Goal: Communication & Community: Answer question/provide support

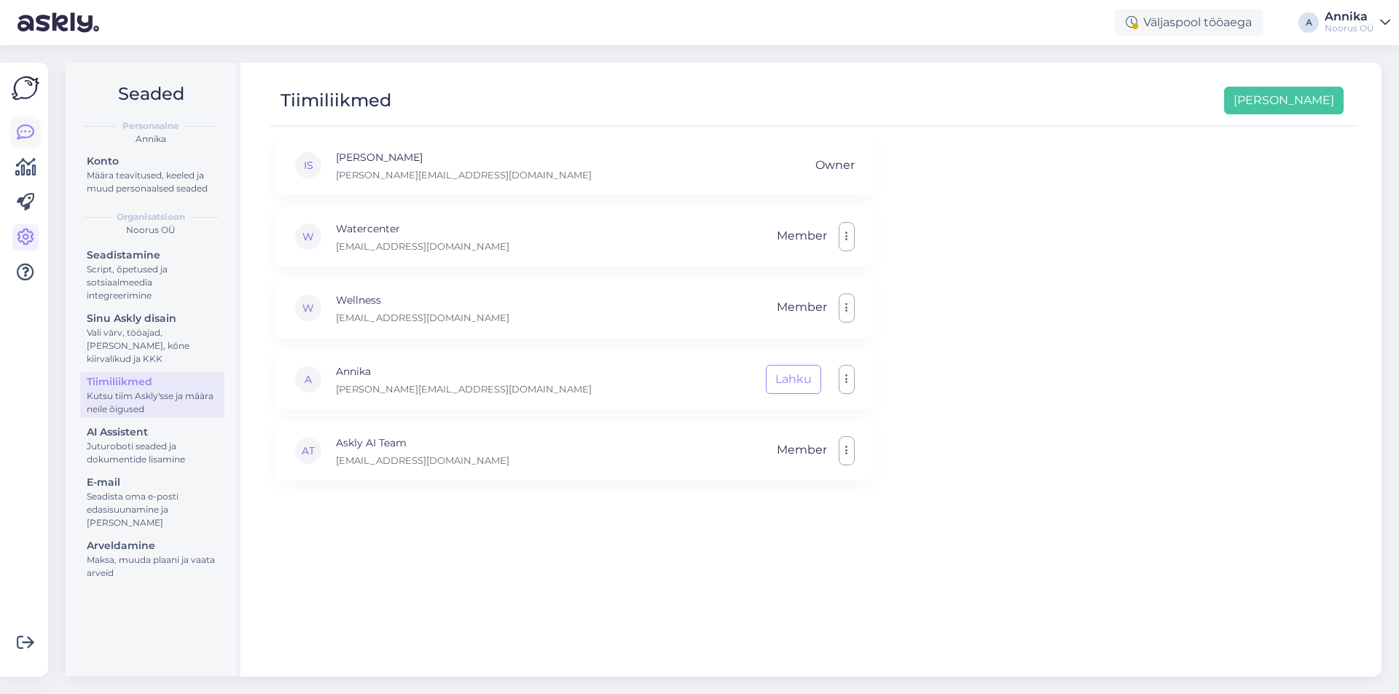
click at [27, 140] on icon at bounding box center [25, 132] width 17 height 17
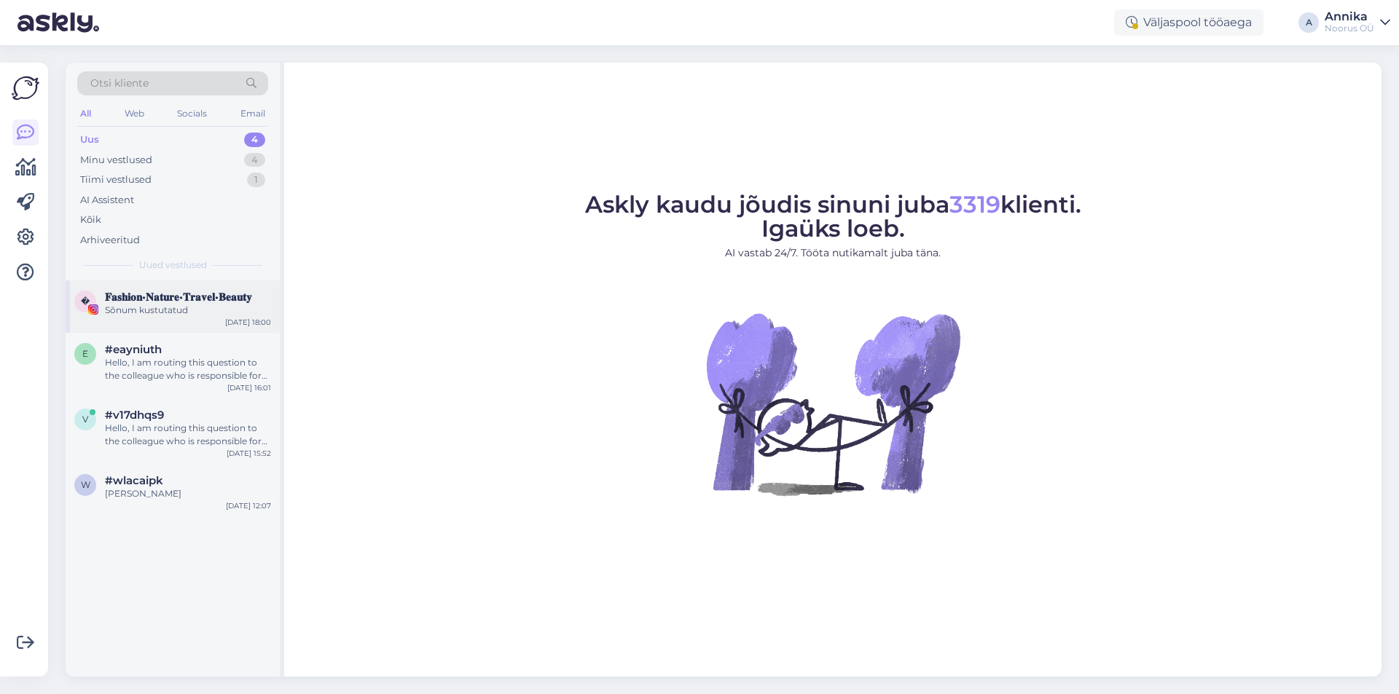
click at [124, 317] on div "� 𝐅𝐚𝐬𝐡𝐢𝐨𝐧•𝐍𝐚𝐭𝐮𝐫𝐞•𝐓𝐫𝐚𝐯𝐞𝐥•𝐁𝐞𝐚𝐮𝐭𝐲 Sõnum kustutatud [DATE] 18:00" at bounding box center [173, 306] width 214 height 52
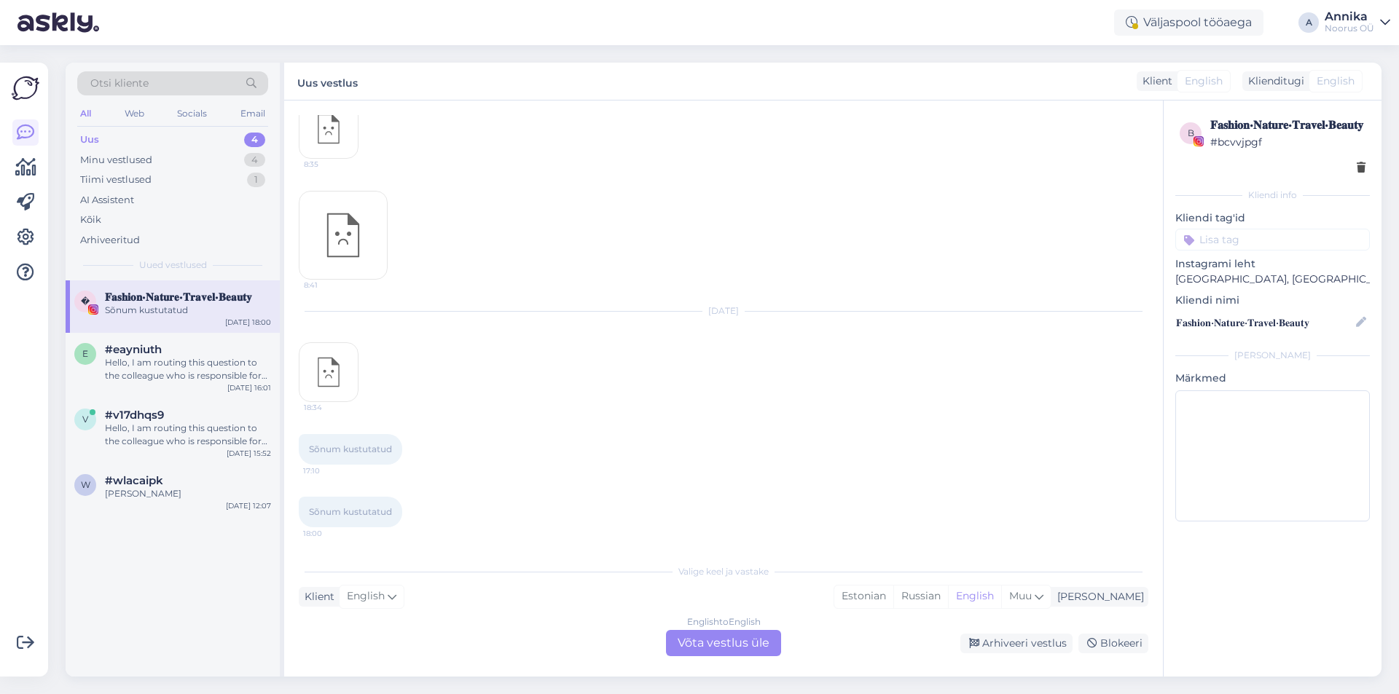
scroll to position [337, 0]
click at [201, 382] on div "Hello, I am routing this question to the colleague who is responsible for this …" at bounding box center [188, 369] width 166 height 26
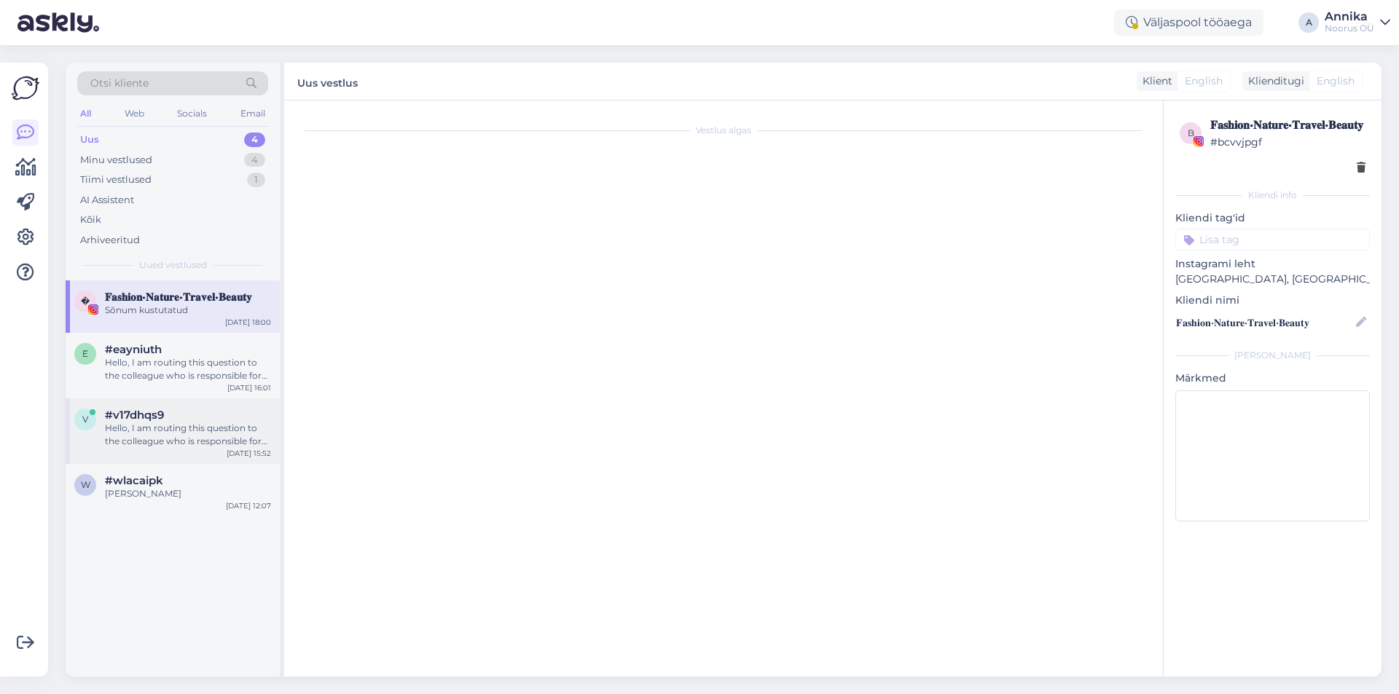
scroll to position [0, 0]
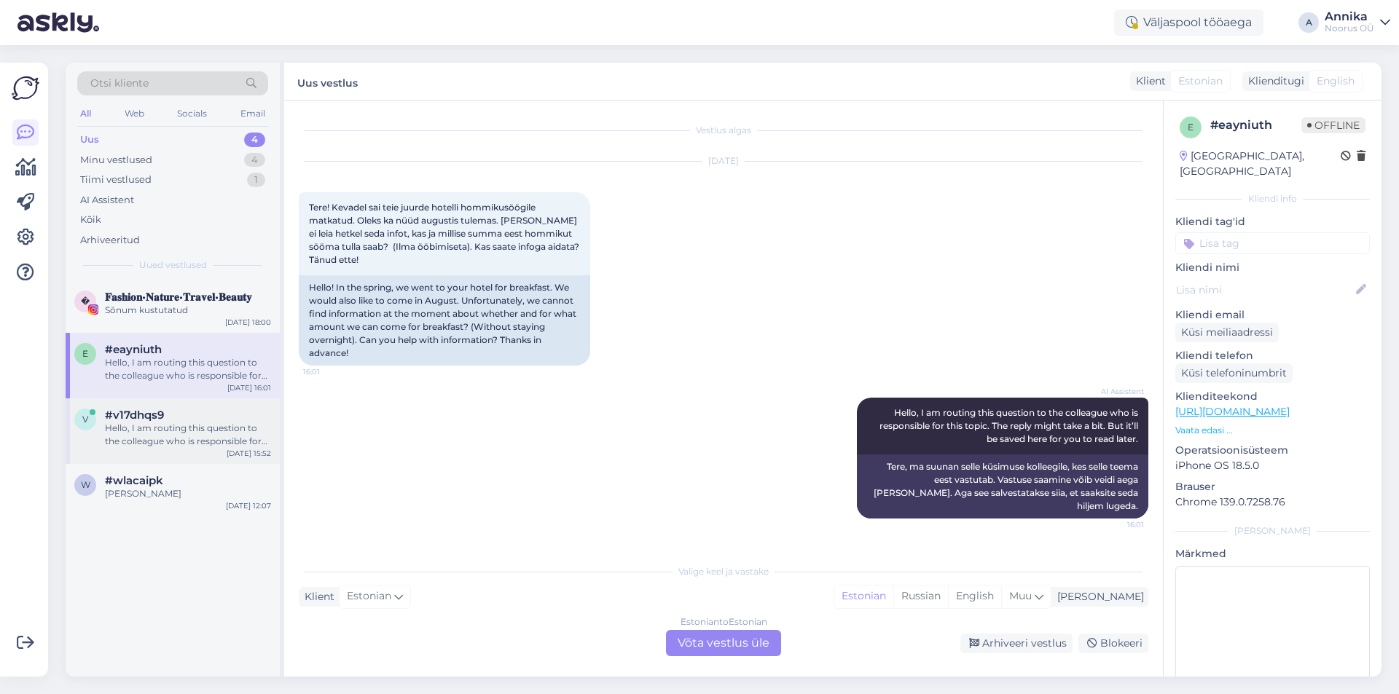
click at [169, 429] on div "Hello, I am routing this question to the colleague who is responsible for this …" at bounding box center [188, 435] width 166 height 26
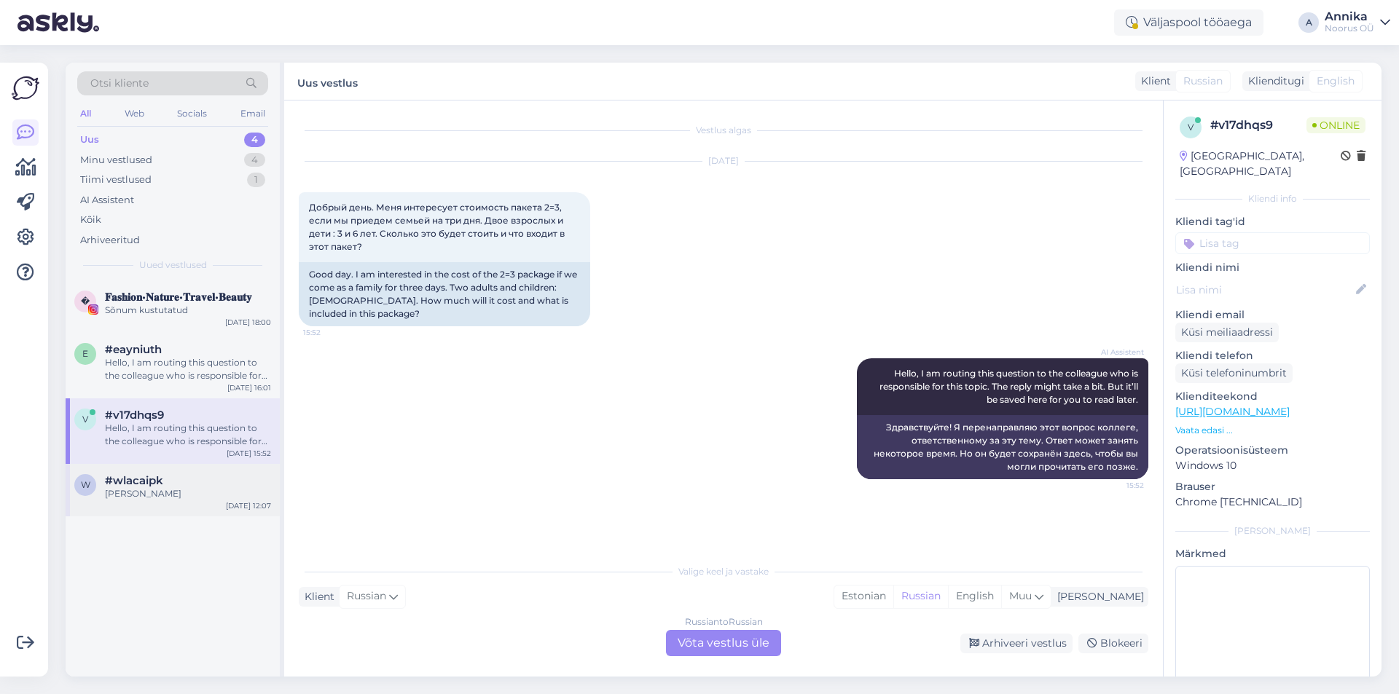
click at [152, 489] on div "[PERSON_NAME]" at bounding box center [188, 493] width 166 height 13
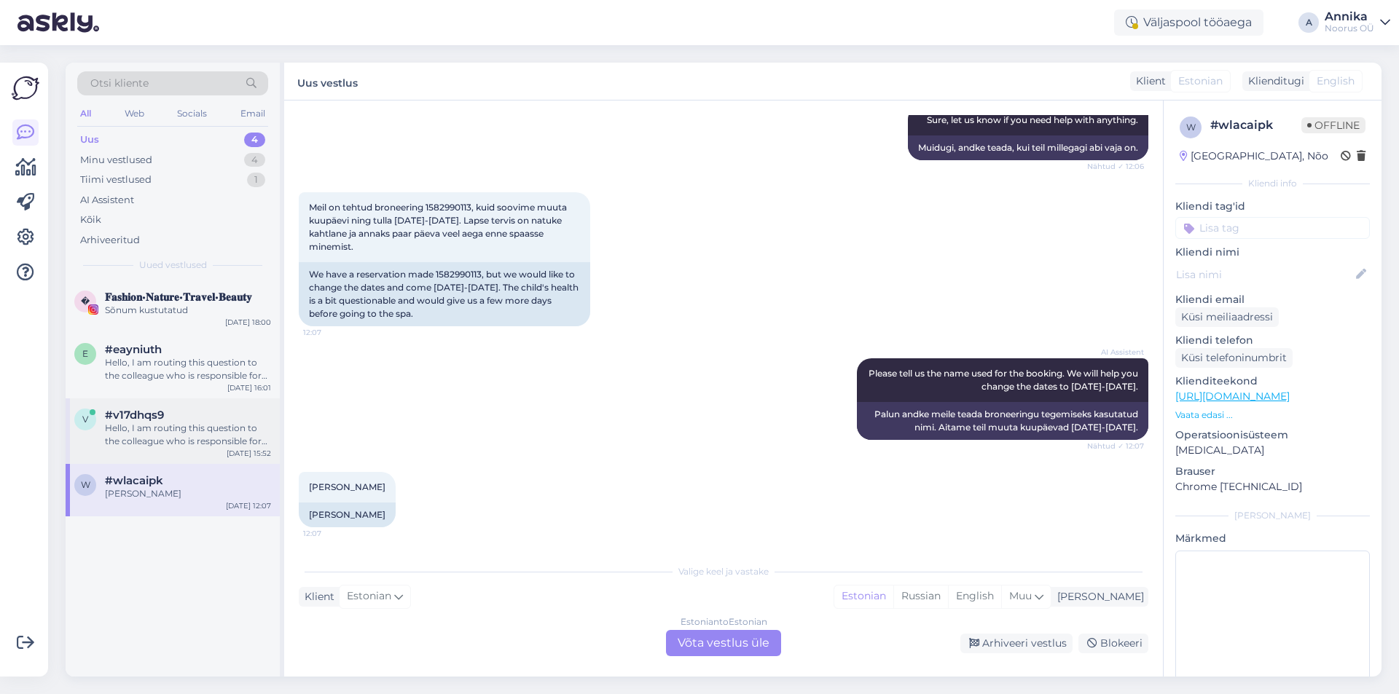
click at [161, 445] on div "Hello, I am routing this question to the colleague who is responsible for this …" at bounding box center [188, 435] width 166 height 26
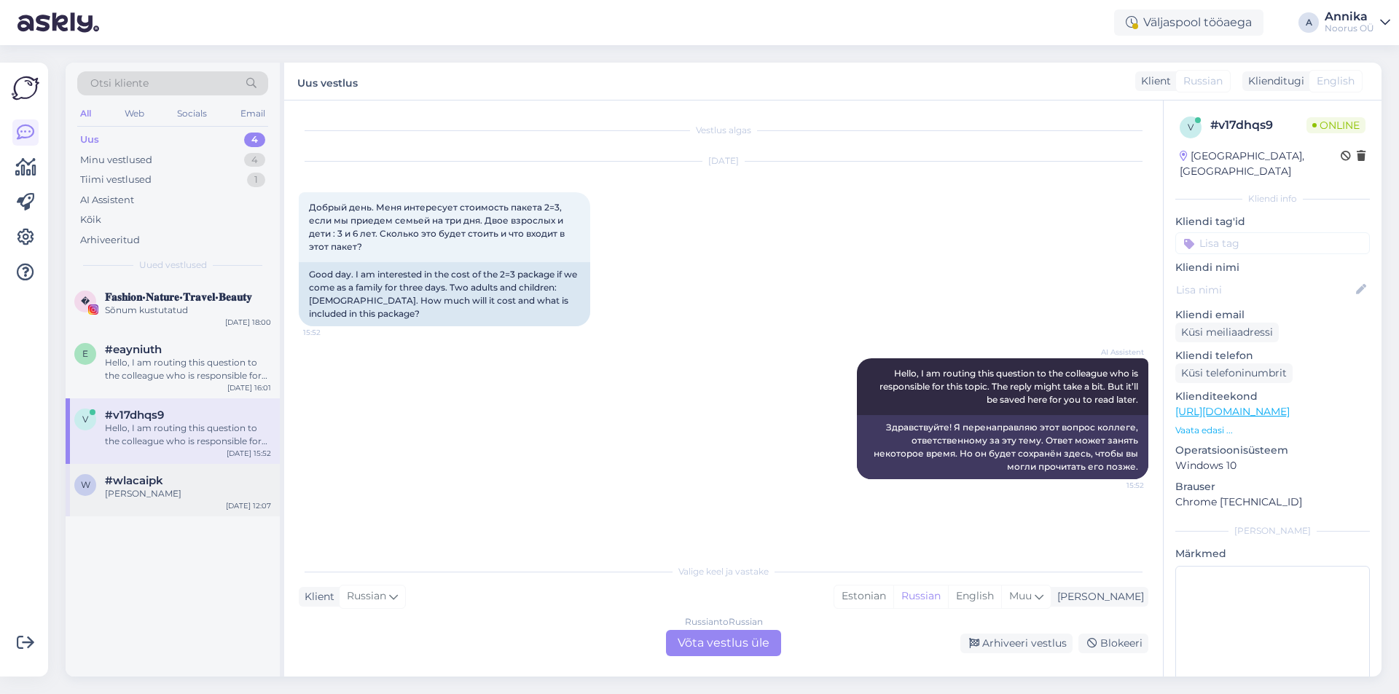
click at [207, 471] on div "w #wlacaipk [PERSON_NAME] [DATE] 12:07" at bounding box center [173, 490] width 214 height 52
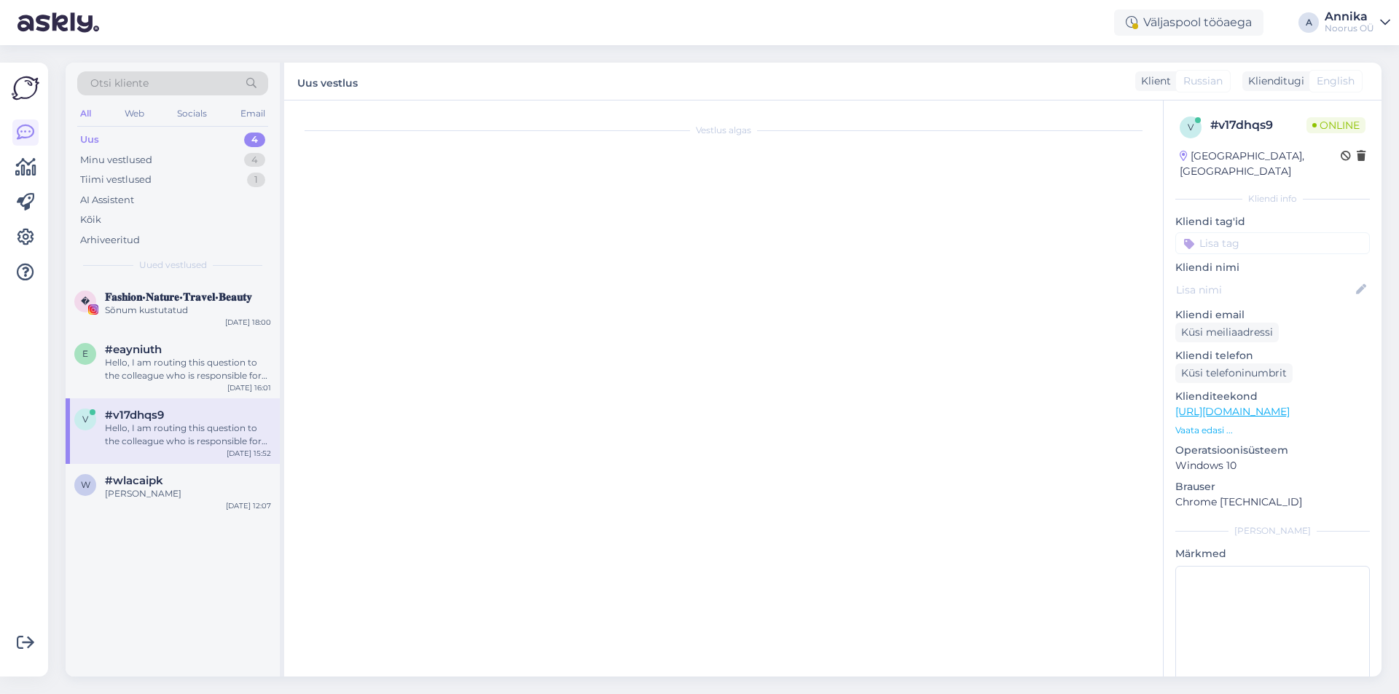
scroll to position [350, 0]
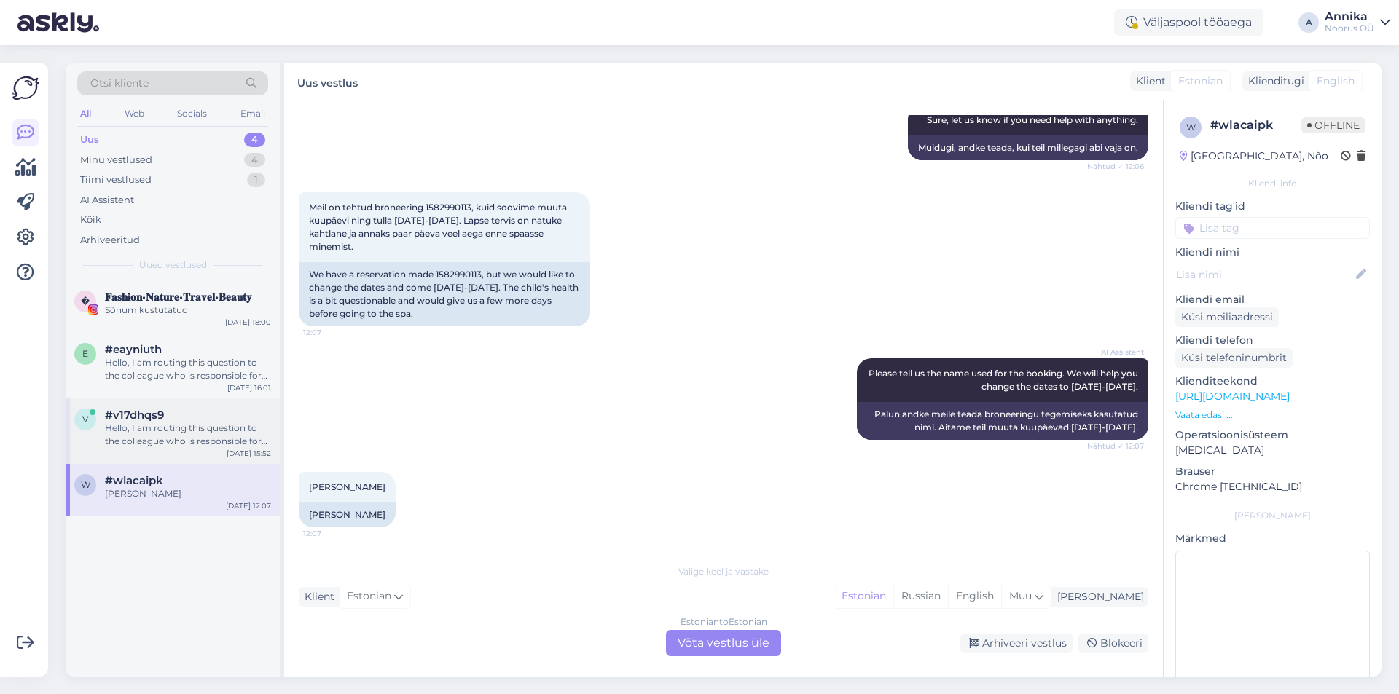
click at [127, 433] on div "Hello, I am routing this question to the colleague who is responsible for this …" at bounding box center [188, 435] width 166 height 26
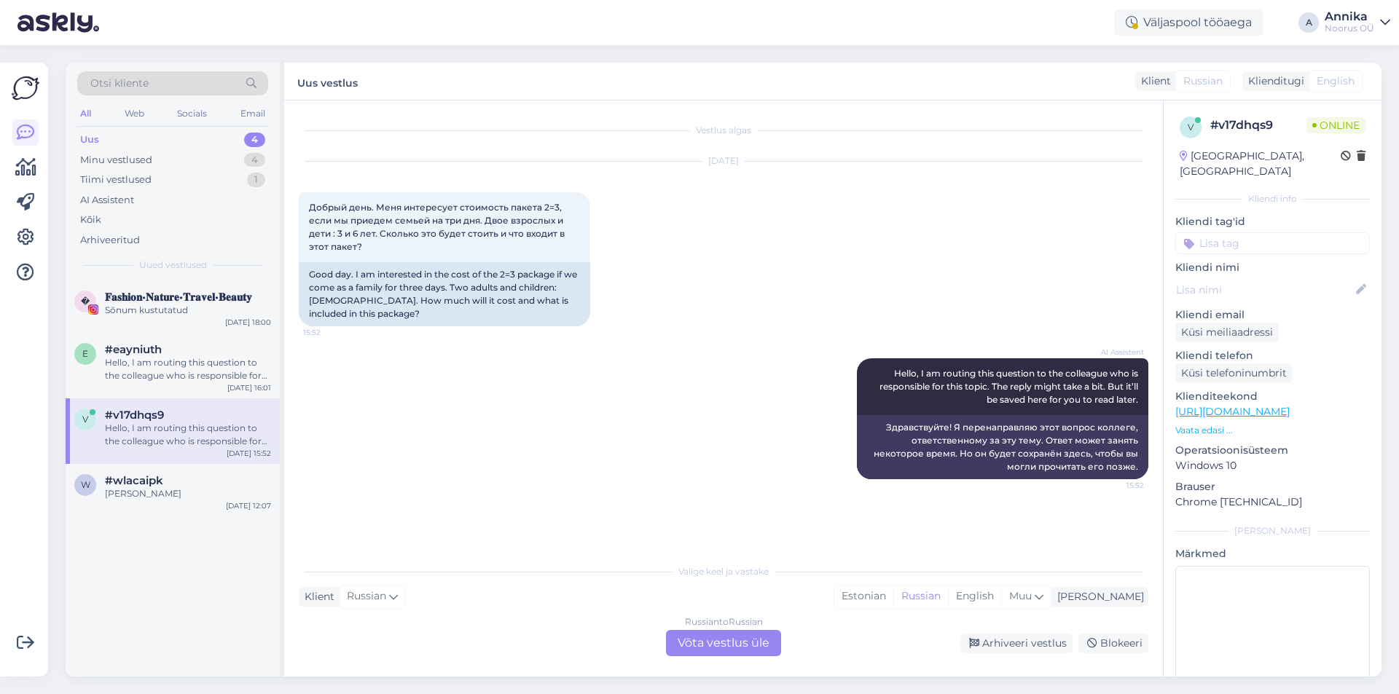
scroll to position [0, 0]
click at [692, 642] on div "Russian to Russian Võta vestlus üle" at bounding box center [723, 643] width 115 height 26
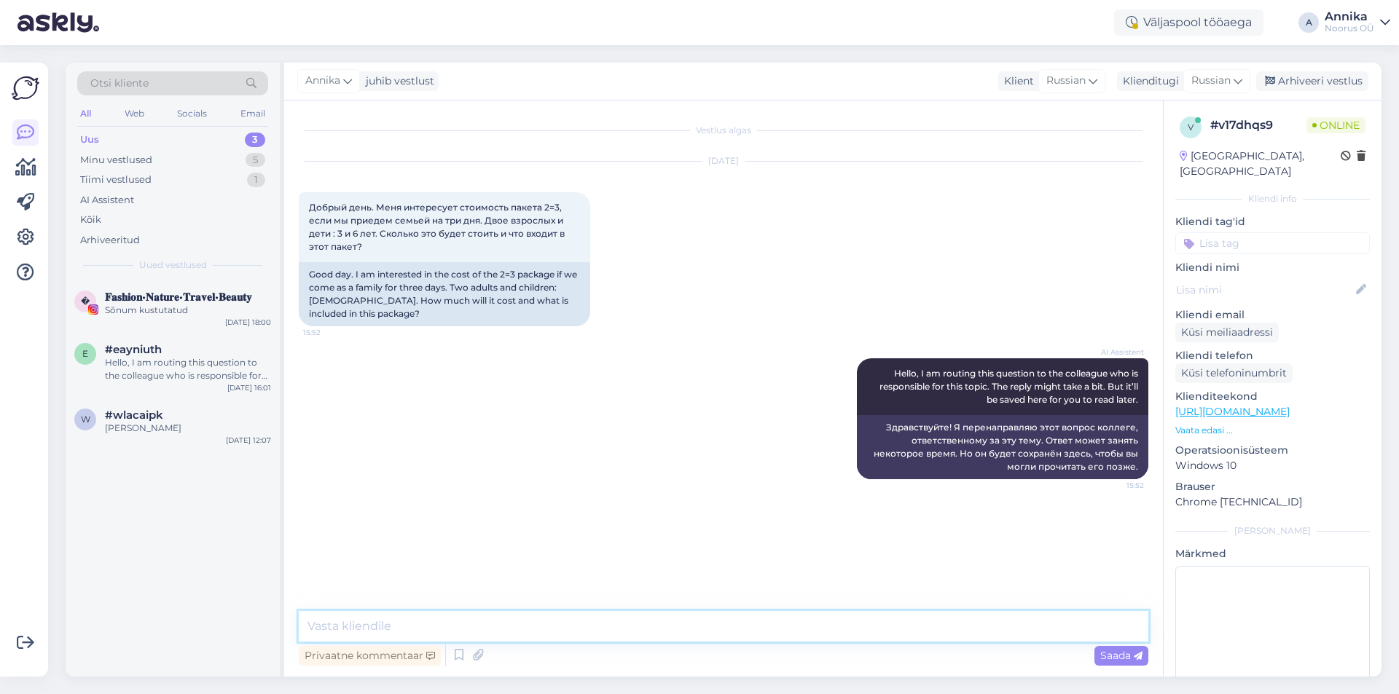
click at [425, 620] on textarea at bounding box center [723, 626] width 849 height 31
click at [422, 630] on textarea "To enrich screen reader interactions, please activate Accessibility in Grammarl…" at bounding box center [723, 626] width 849 height 31
type textarea "Здравствуйте,"
type textarea "[PERSON_NAME]"
type textarea "В какие даты Вы желаете приехать, пакет 2=3 действует с [DATE] по [DATE]."
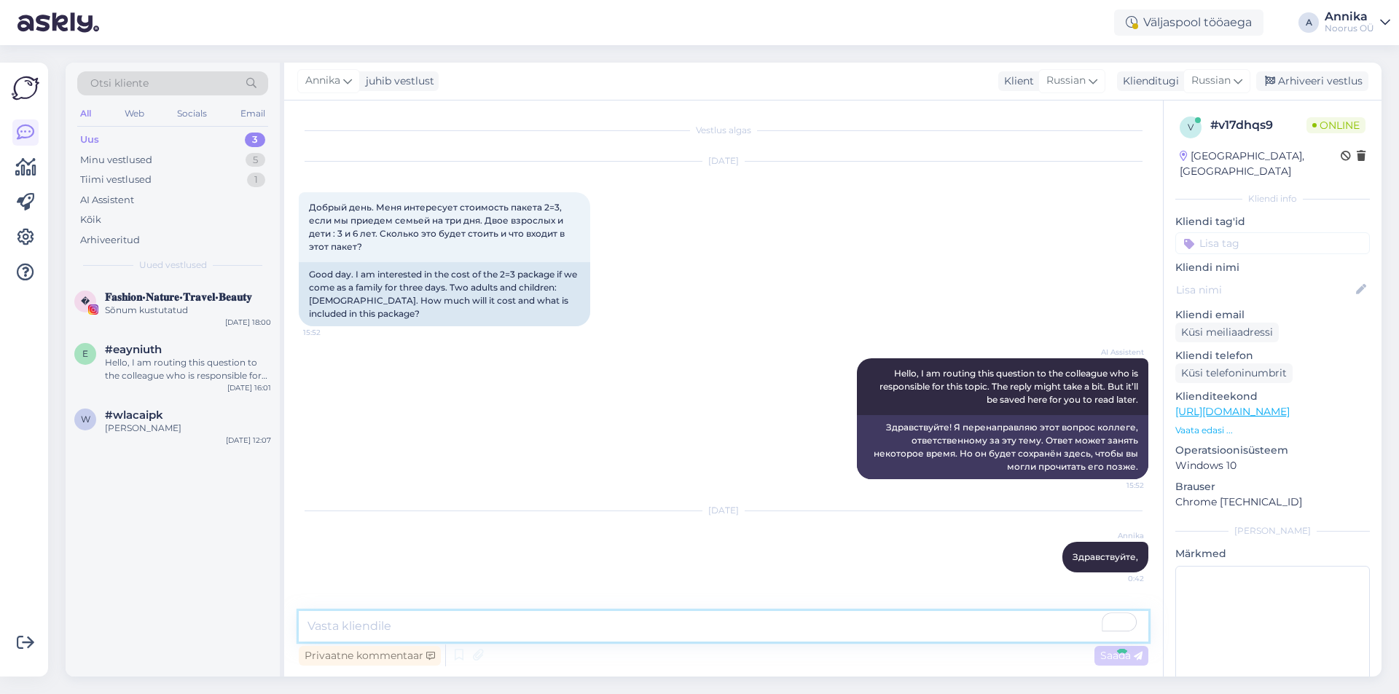
scroll to position [66, 0]
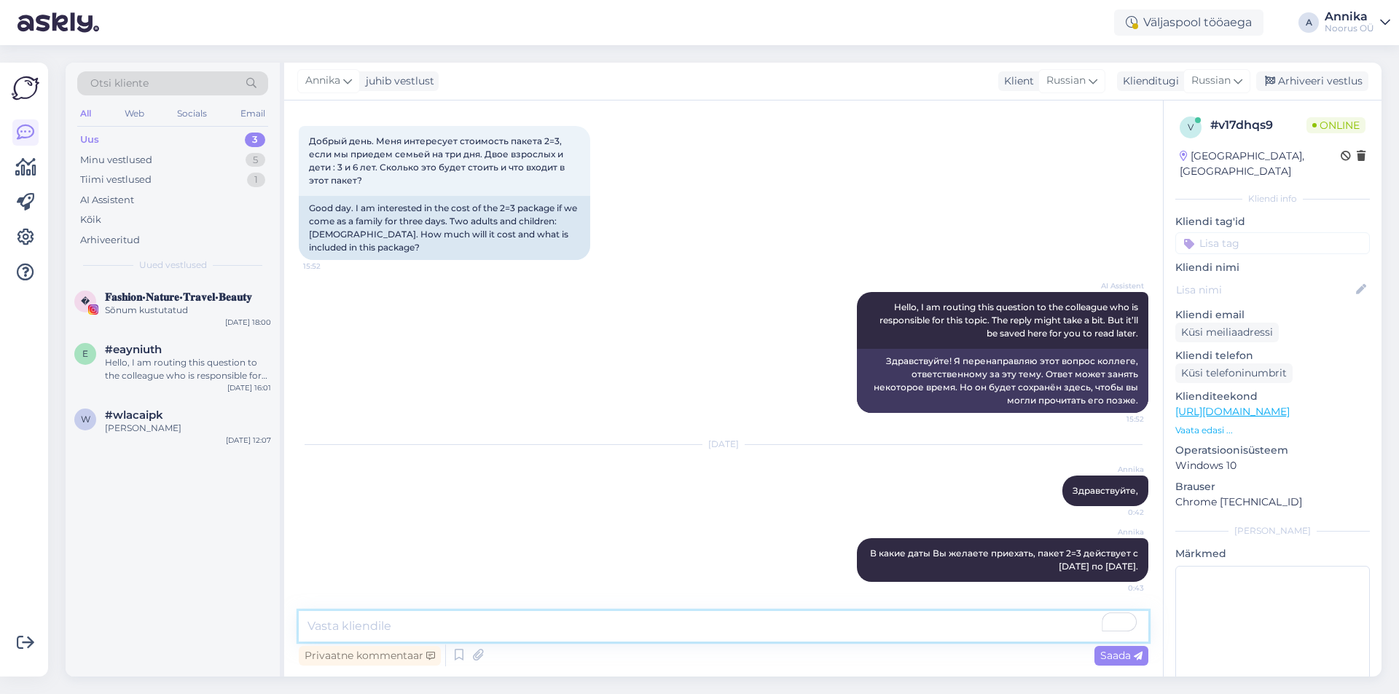
type textarea "М"
paste textarea "• Проживание • Завтрак-buffet • Неограниченное посещение банного центра • Неогр…"
type textarea "• Проживание • Завтрак-buffet • Неограниченное посещение банного центра • Неогр…"
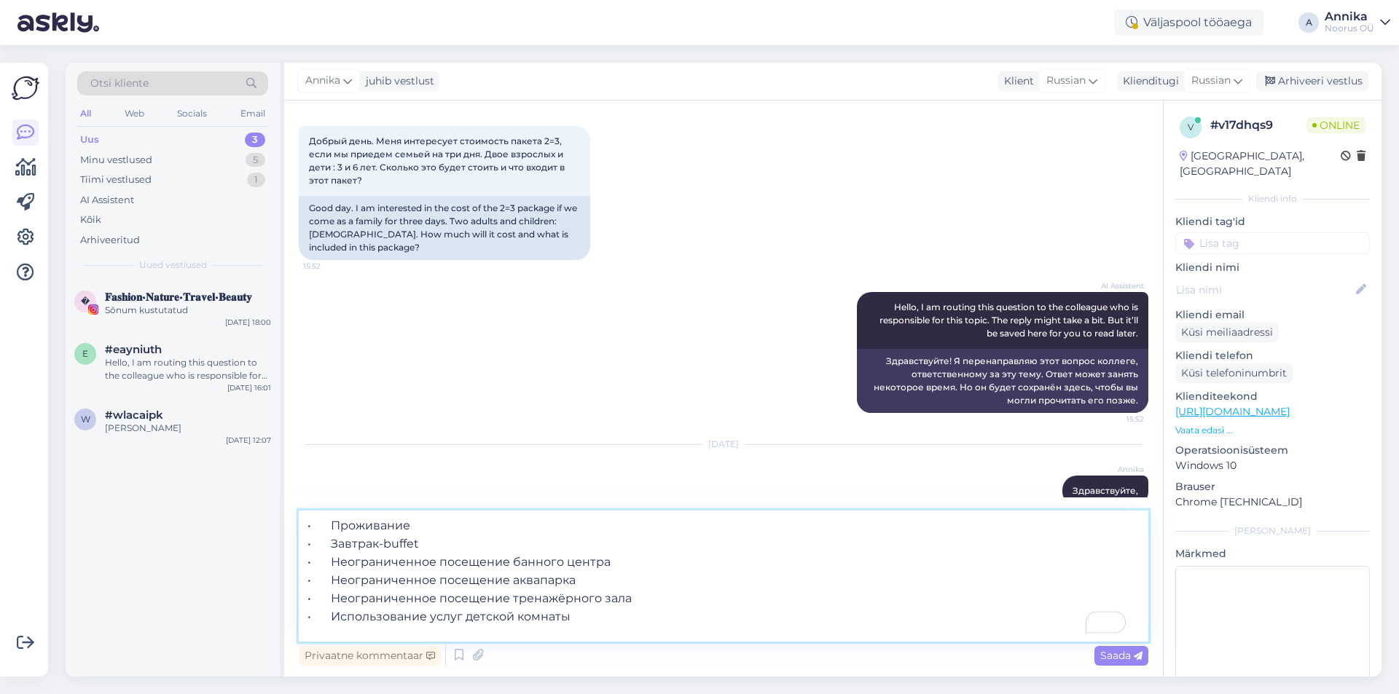
scroll to position [0, 0]
click at [306, 525] on textarea "• Проживание • Завтрак-buffet • Неограниченное посещение банного центра • Неогр…" at bounding box center [723, 576] width 849 height 131
click at [325, 519] on textarea "• Проживание • Завтрак-buffet • Неограниченное посещение банного центра • Неогр…" at bounding box center [723, 576] width 849 height 131
click at [387, 522] on textarea "• Проживание • Завтрак-buffet • Неограниченное посещение банного центра • Неогр…" at bounding box center [723, 576] width 849 height 131
drag, startPoint x: 613, startPoint y: 626, endPoint x: 224, endPoint y: 468, distance: 419.6
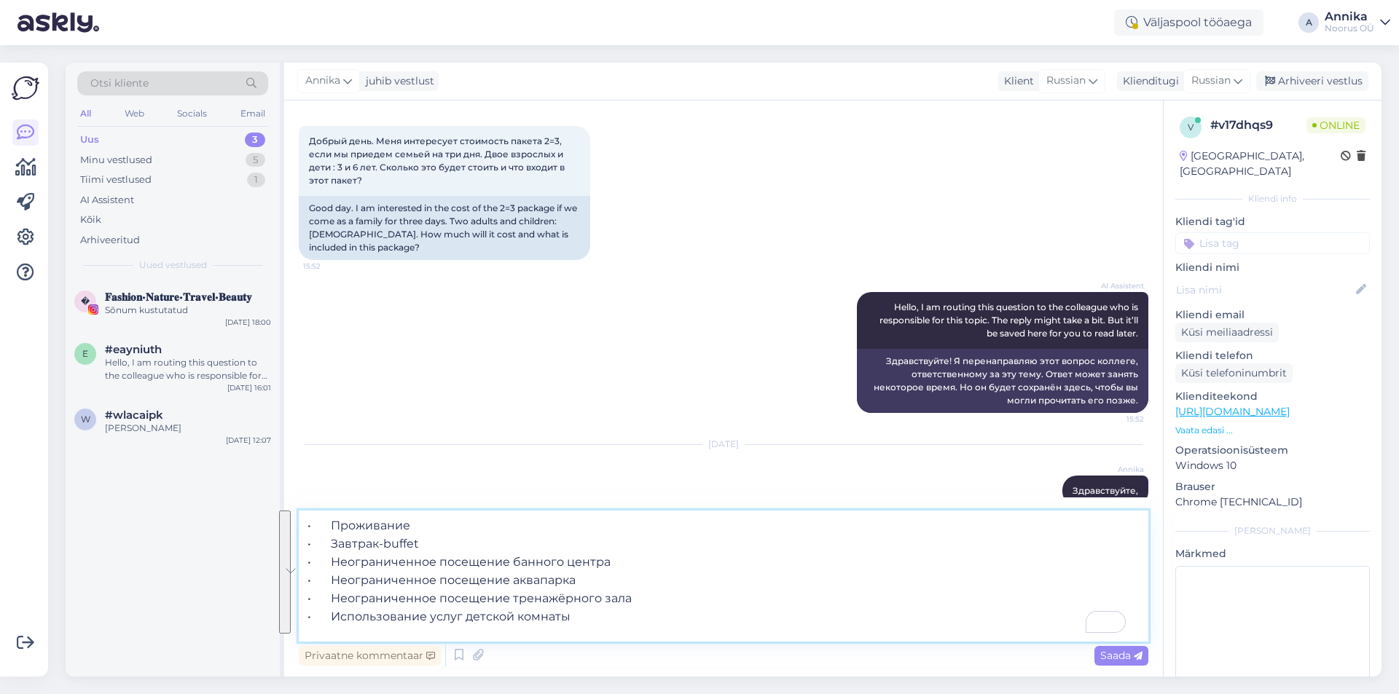
click at [224, 468] on div "Otsi kliente All Web Socials Email Uus 3 Minu vestlused 5 Tiimi vestlused 1 AI …" at bounding box center [724, 370] width 1316 height 614
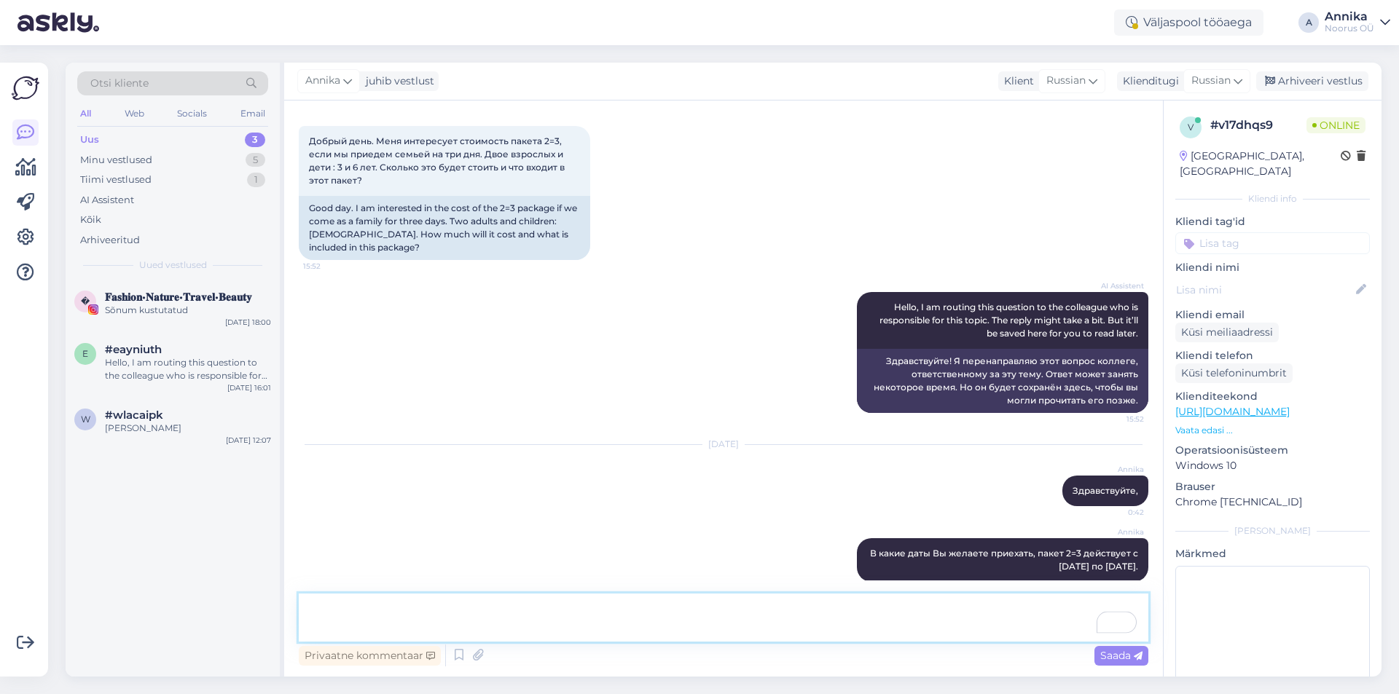
click at [382, 603] on textarea "To enrich screen reader interactions, please activate Accessibility in Grammarl…" at bounding box center [723, 618] width 849 height 48
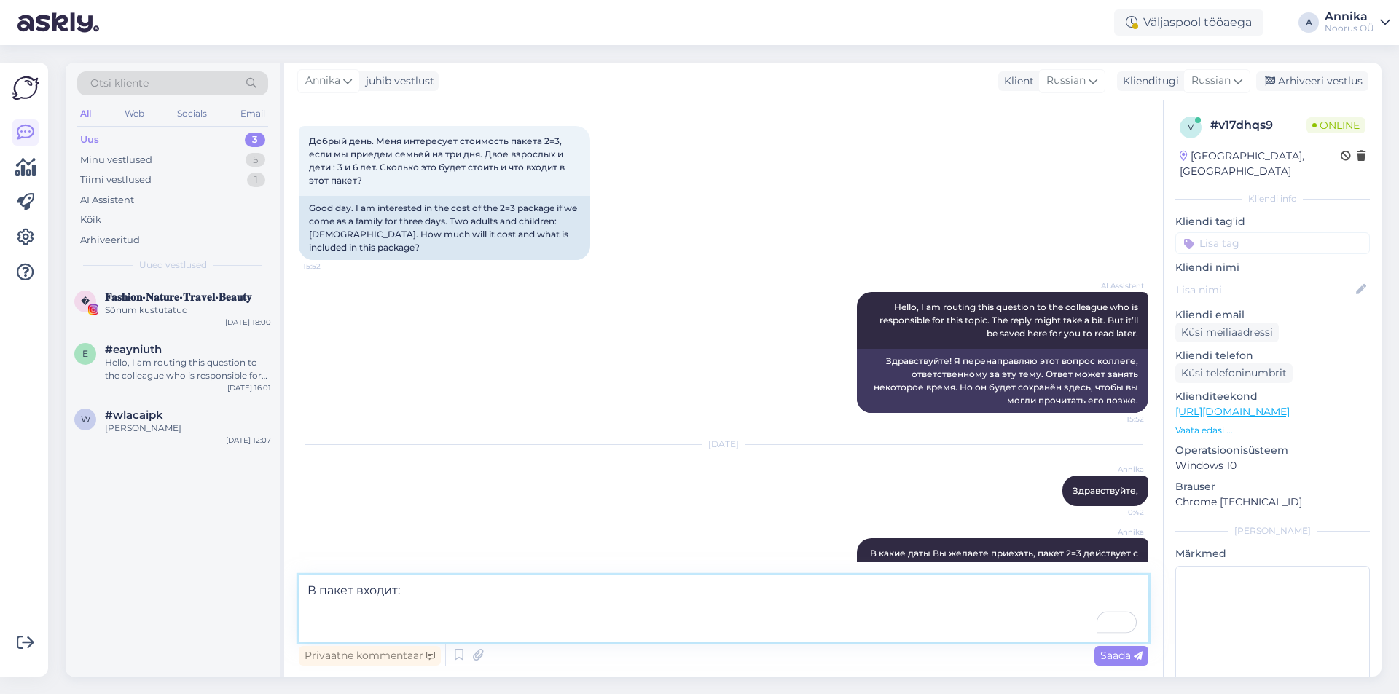
paste textarea "• Проживание • Завтрак-buffet • Неограниченное посещение банного центра • Неогр…"
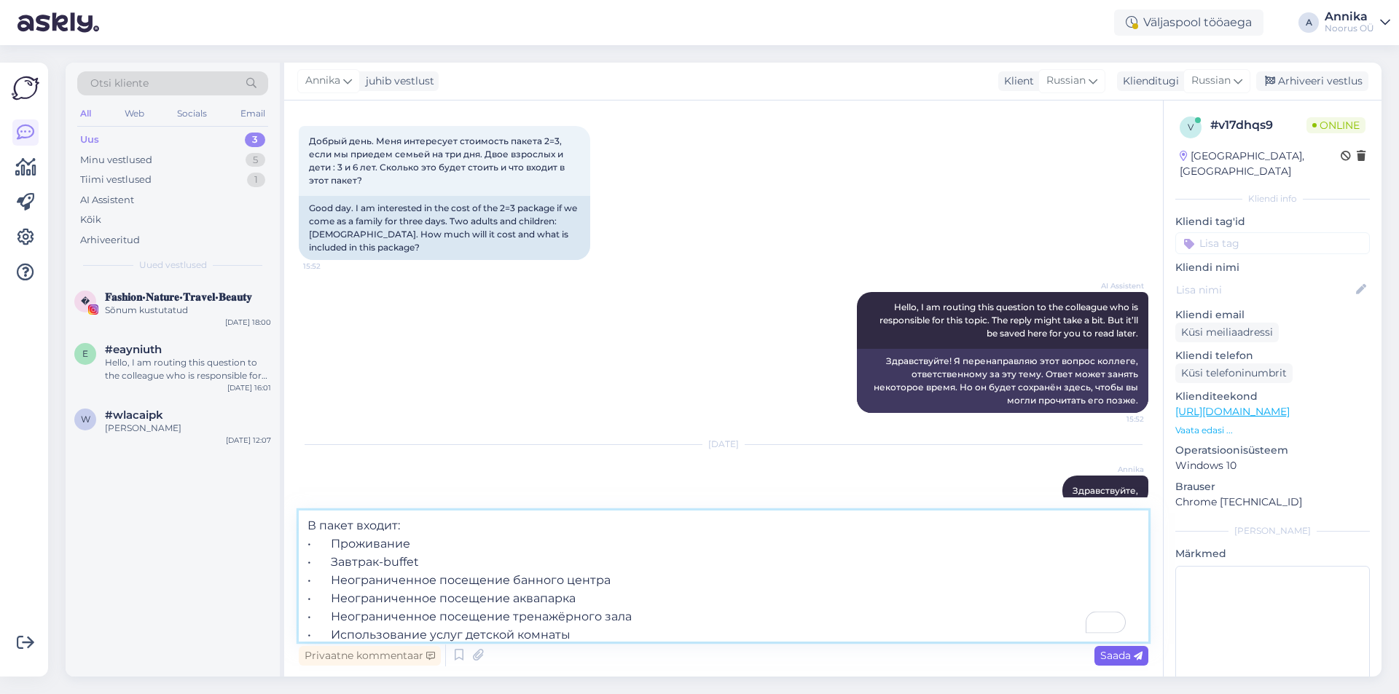
type textarea "В пакет входит: • Проживание • Завтрак-buffet • Неограниченное посещение банног…"
click at [1116, 653] on span "Saada" at bounding box center [1121, 655] width 42 height 13
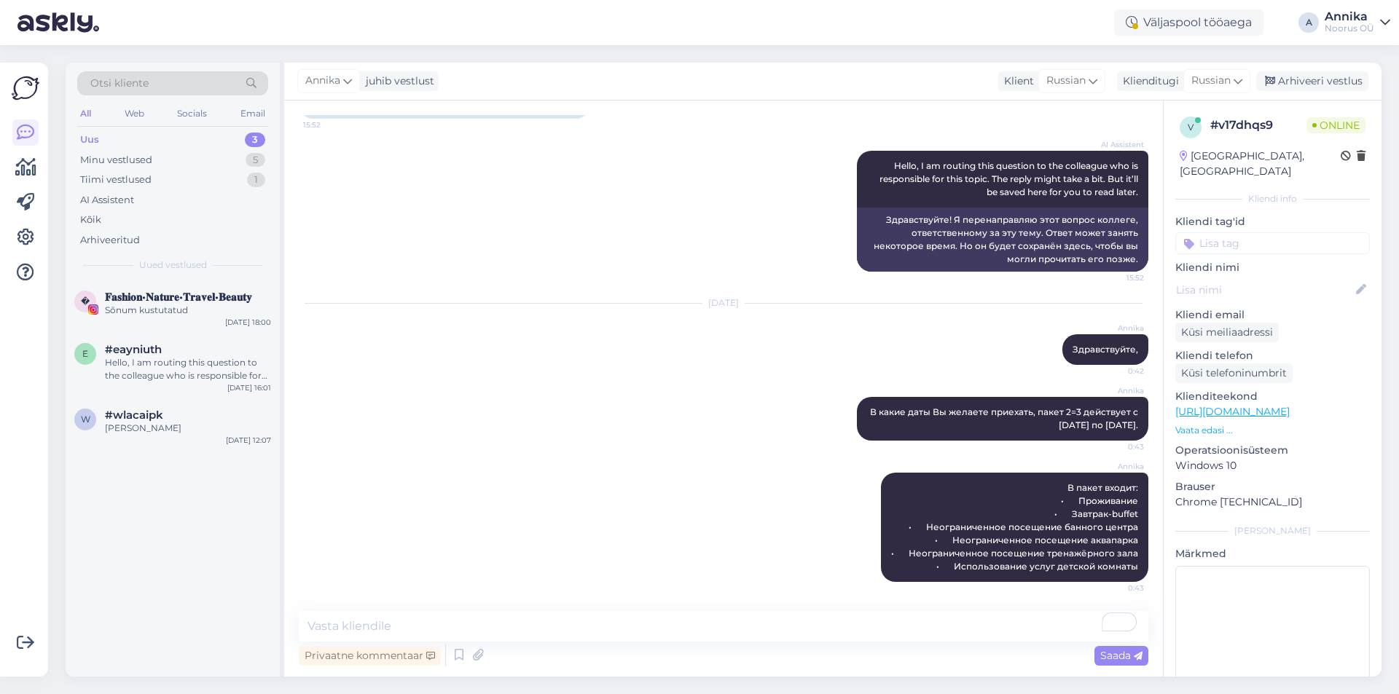
scroll to position [75, 0]
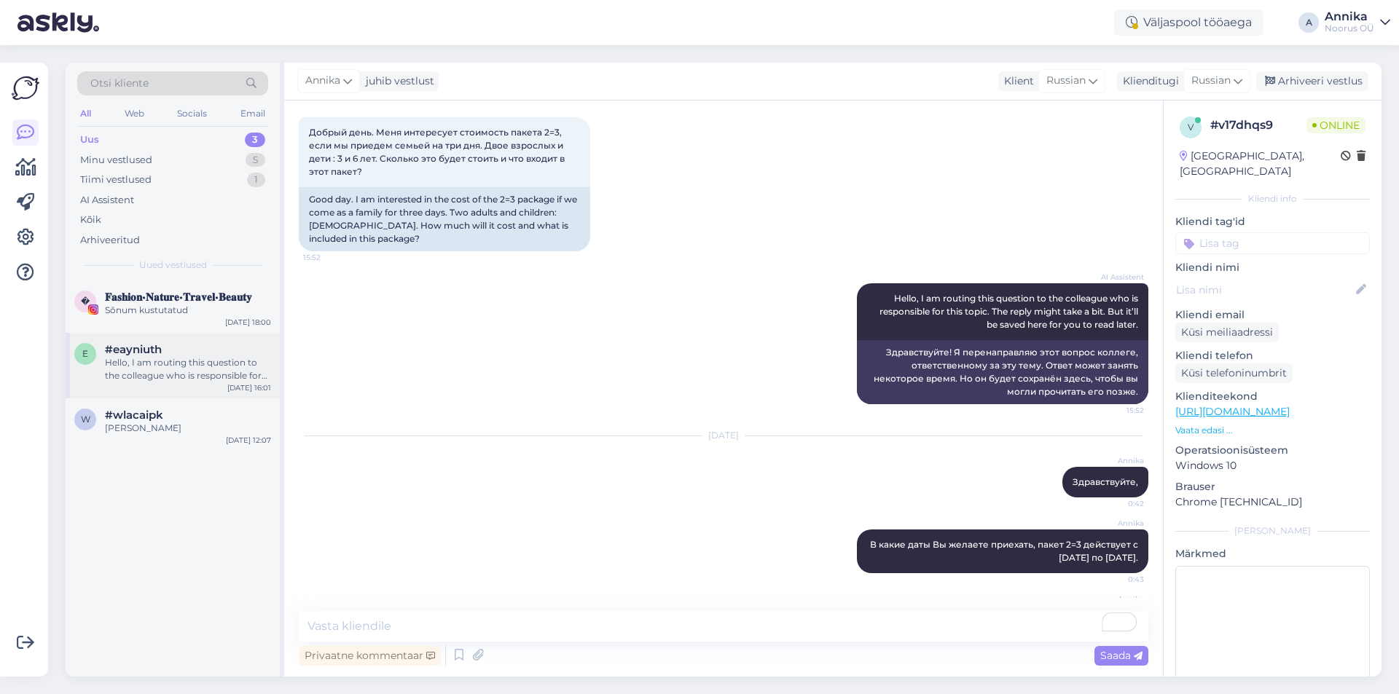
click at [159, 374] on div "Hello, I am routing this question to the colleague who is responsible for this …" at bounding box center [188, 369] width 166 height 26
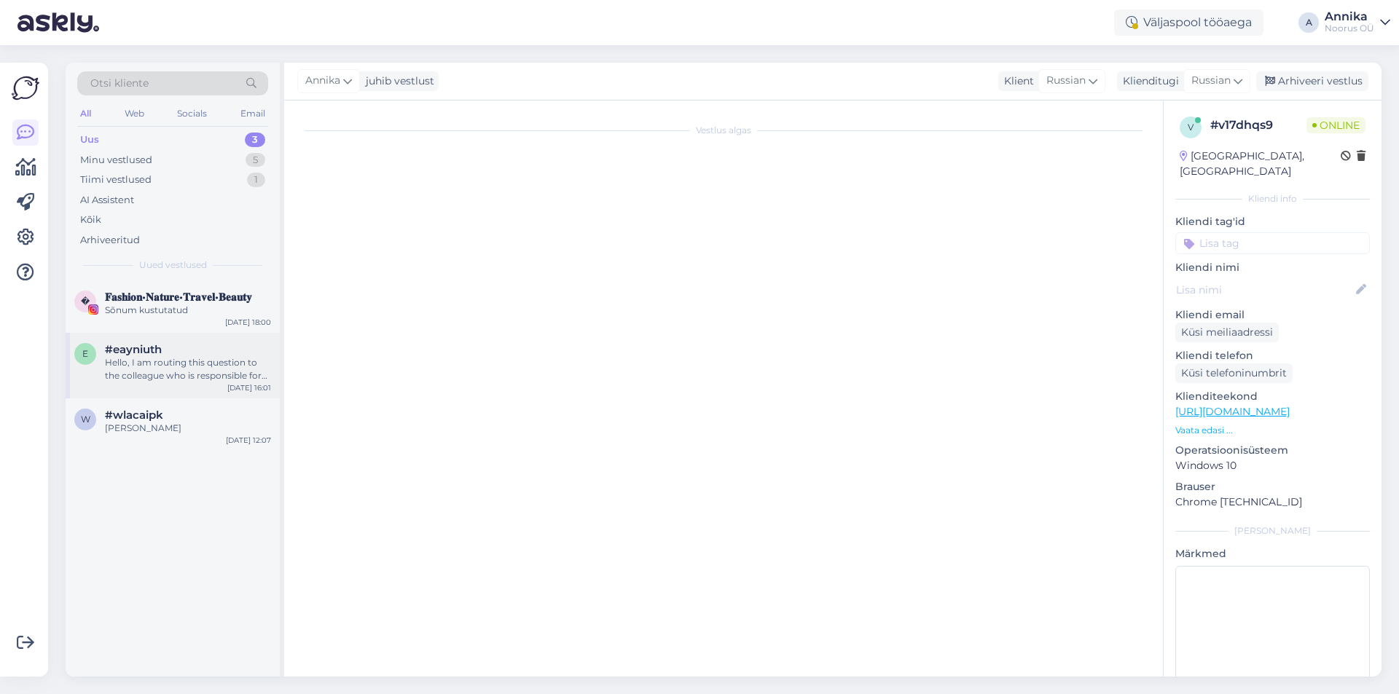
scroll to position [0, 0]
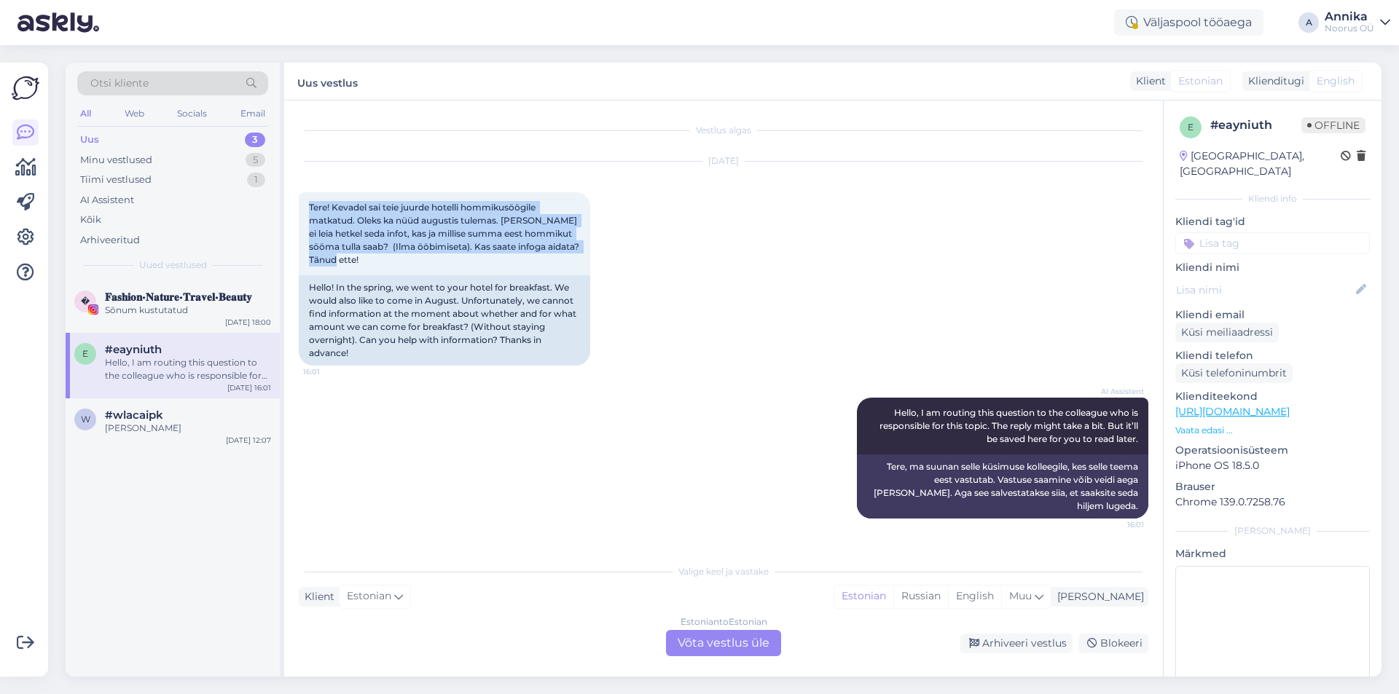
drag, startPoint x: 409, startPoint y: 256, endPoint x: 287, endPoint y: 193, distance: 136.8
click at [287, 193] on div "Vestlus algas [DATE] Tere! Kevadel sai teie juurde hotelli hommikusöögile matka…" at bounding box center [723, 389] width 878 height 576
copy span "Tere! Kevadel sai teie juurde hotelli hommikusöögile matkatud. Oleks ka nüüd au…"
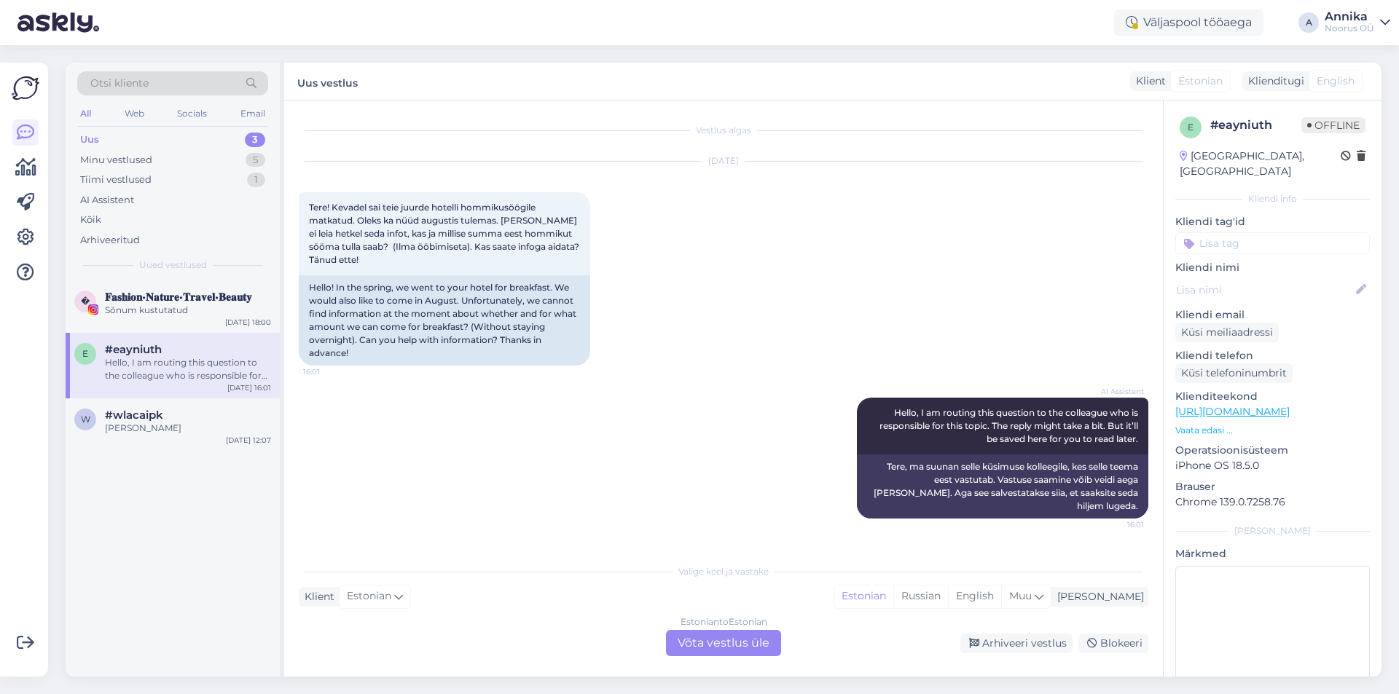
click at [719, 642] on div "Estonian to Estonian Võta vestlus üle" at bounding box center [723, 643] width 115 height 26
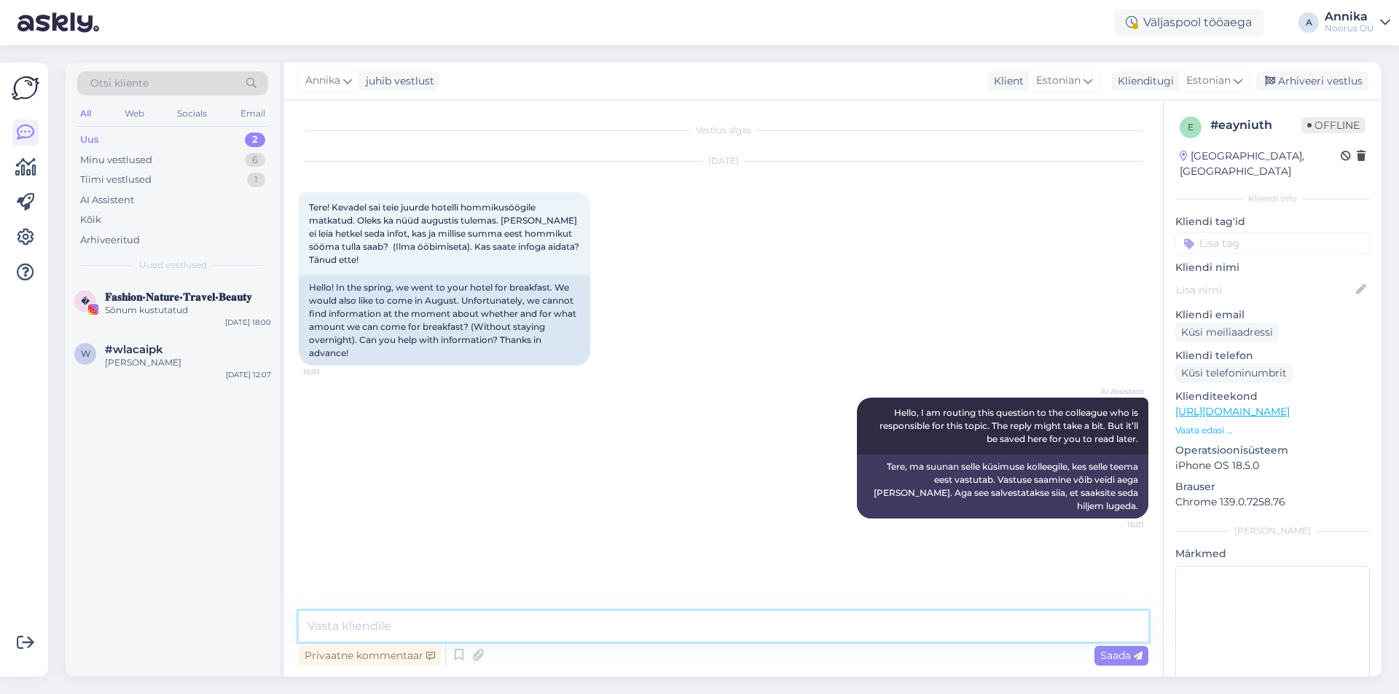
click at [437, 617] on textarea at bounding box center [723, 626] width 849 height 31
type textarea "З"
type textarea "Здравствуйте, Завтрак шведский стол стоит 10 евро. Хорошего вечера!"
click at [140, 305] on div "Sõnum kustutatud" at bounding box center [188, 310] width 166 height 13
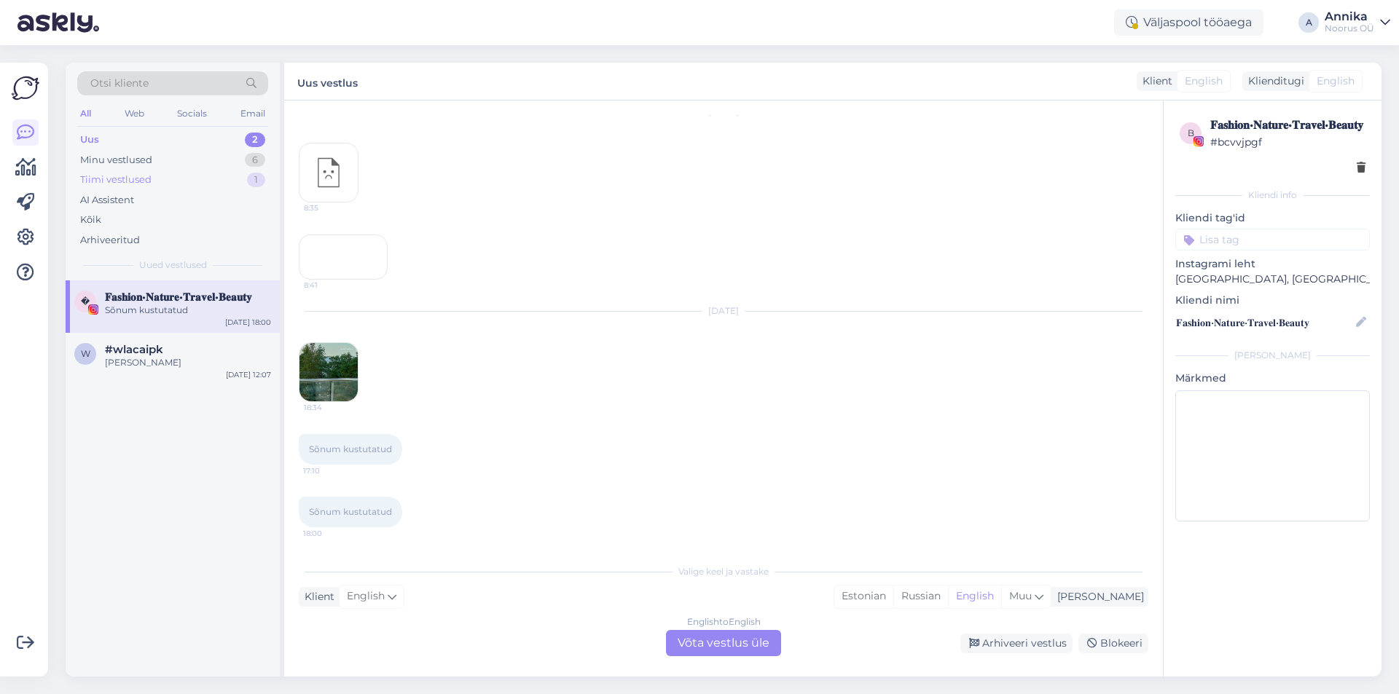
scroll to position [337, 0]
click at [224, 373] on div "w #wlacaipk [PERSON_NAME] [DATE] 12:07" at bounding box center [173, 359] width 214 height 52
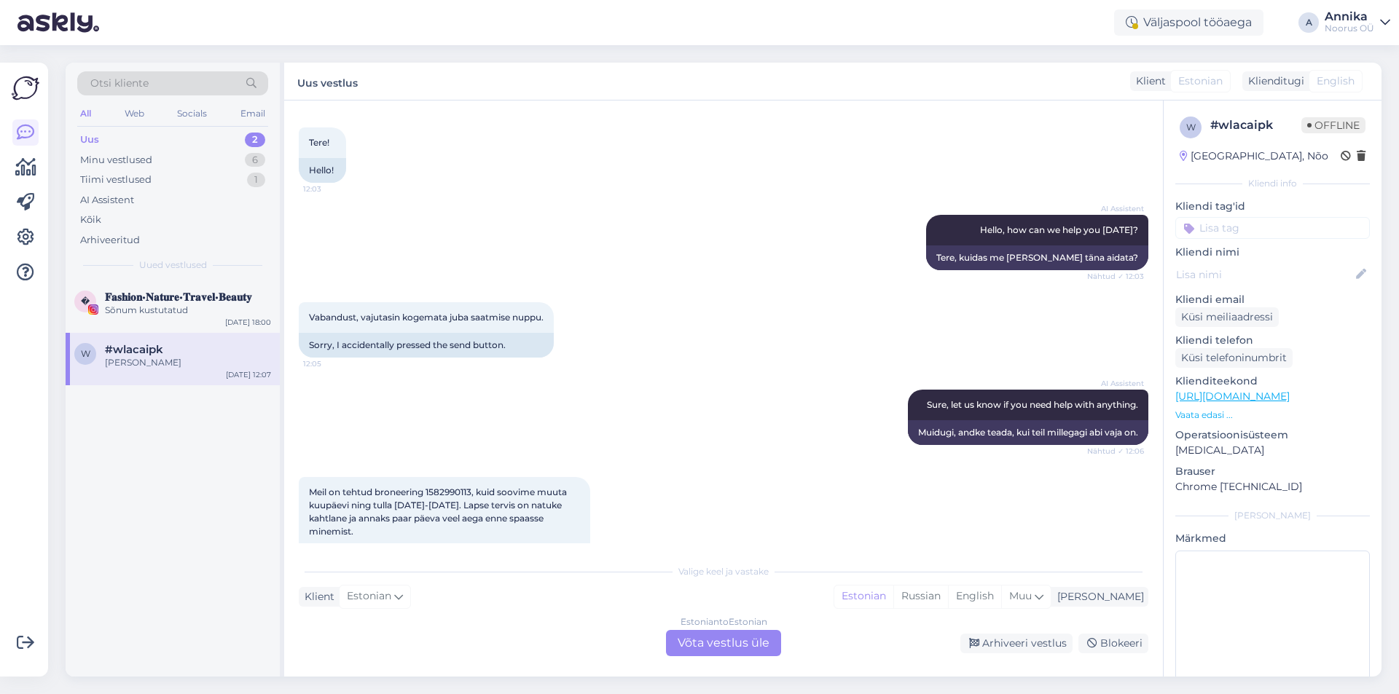
scroll to position [0, 0]
